Goal: Task Accomplishment & Management: Use online tool/utility

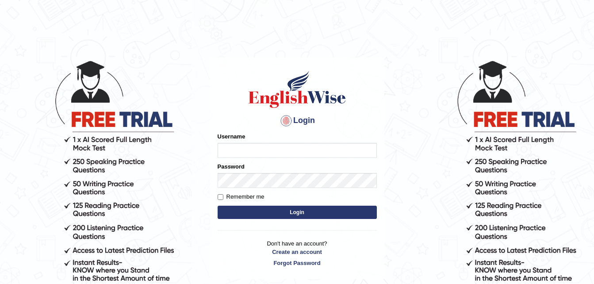
type input "Parneel"
click at [269, 211] on button "Login" at bounding box center [297, 212] width 159 height 13
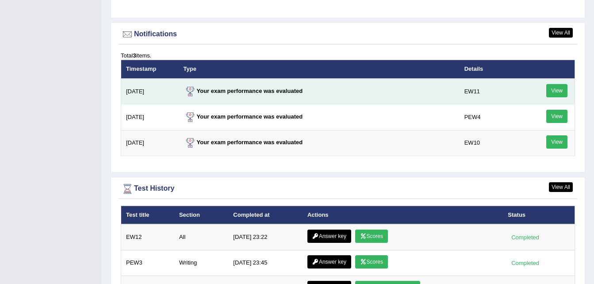
scroll to position [1136, 0]
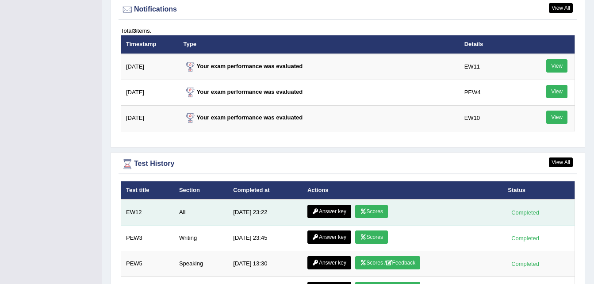
click at [369, 210] on link "Scores" at bounding box center [371, 211] width 33 height 13
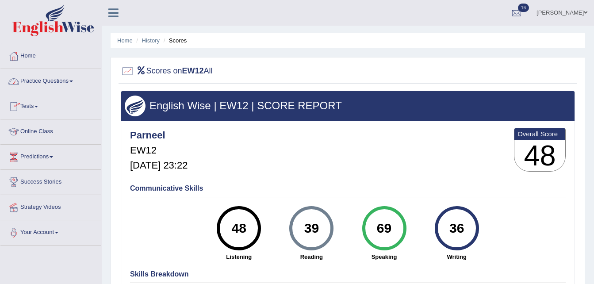
click at [73, 82] on span at bounding box center [71, 81] width 4 height 2
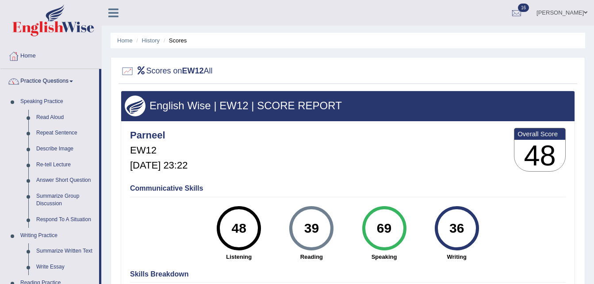
click at [144, 232] on div "Communicative Skills 48 Listening 39 Reading 69 Speaking 36 Writing" at bounding box center [348, 222] width 440 height 84
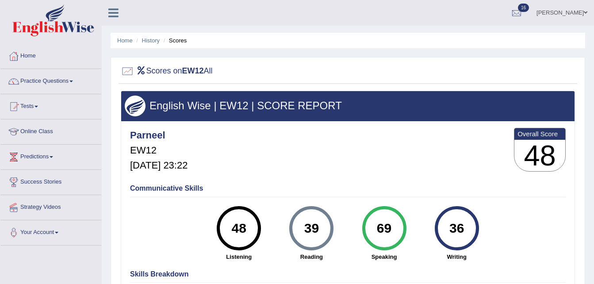
click at [38, 107] on span at bounding box center [36, 107] width 4 height 2
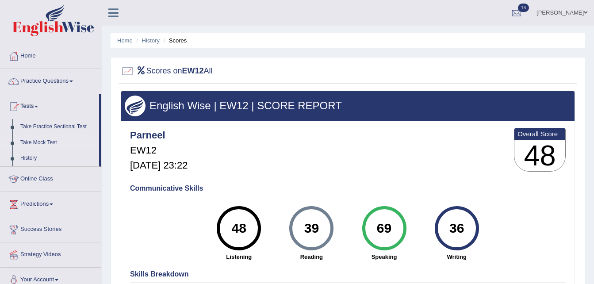
click at [38, 142] on link "Take Mock Test" at bounding box center [57, 143] width 83 height 16
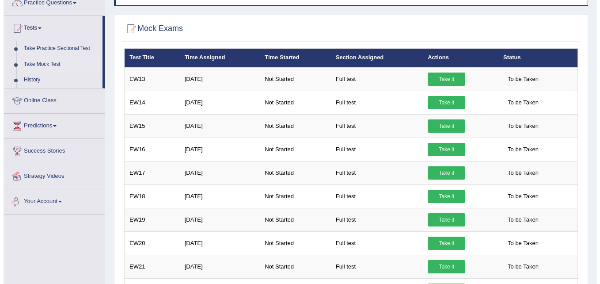
scroll to position [77, 0]
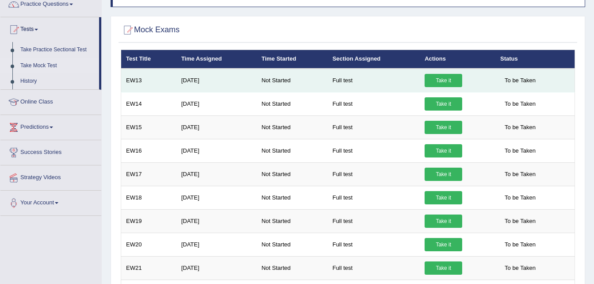
click at [442, 81] on link "Take it" at bounding box center [443, 80] width 38 height 13
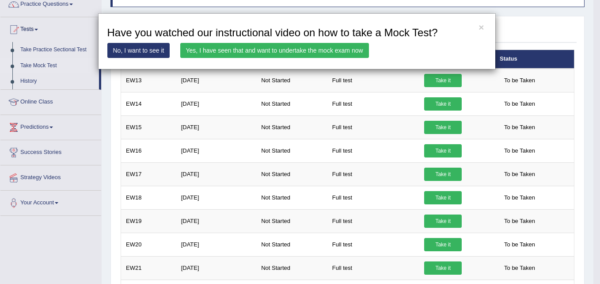
click at [264, 46] on link "Yes, I have seen that and want to undertake the mock exam now" at bounding box center [274, 50] width 189 height 15
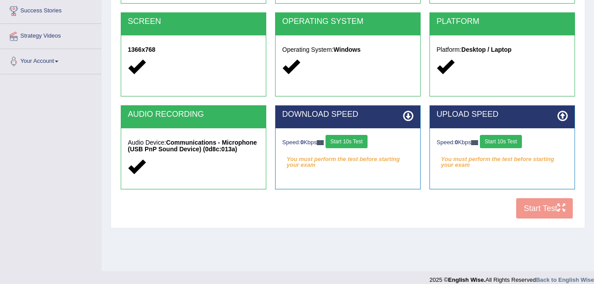
scroll to position [180, 0]
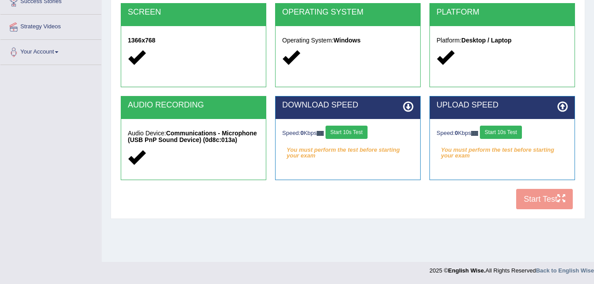
click at [344, 133] on button "Start 10s Test" at bounding box center [346, 132] width 42 height 13
click at [496, 134] on button "Start 10s Test" at bounding box center [501, 132] width 42 height 13
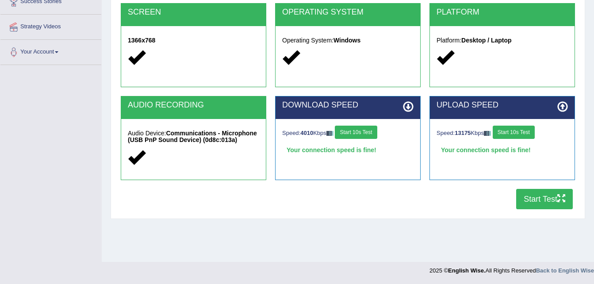
click at [534, 196] on button "Start Test" at bounding box center [544, 199] width 57 height 20
